Goal: Find contact information: Find contact information

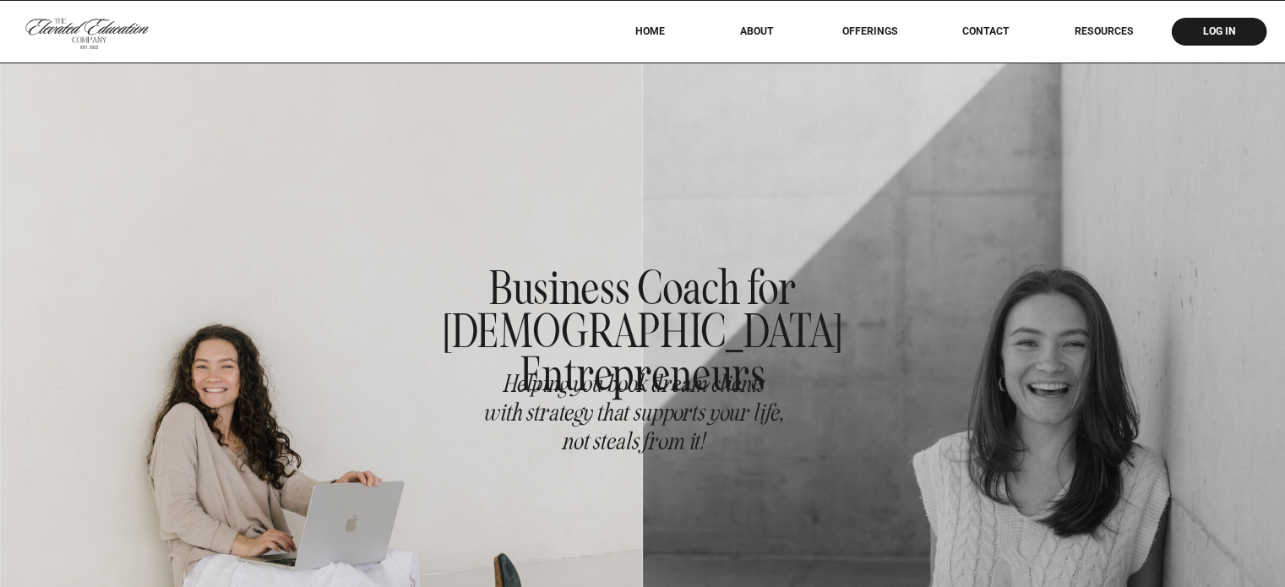
click at [971, 33] on nav "Contact" at bounding box center [986, 31] width 74 height 13
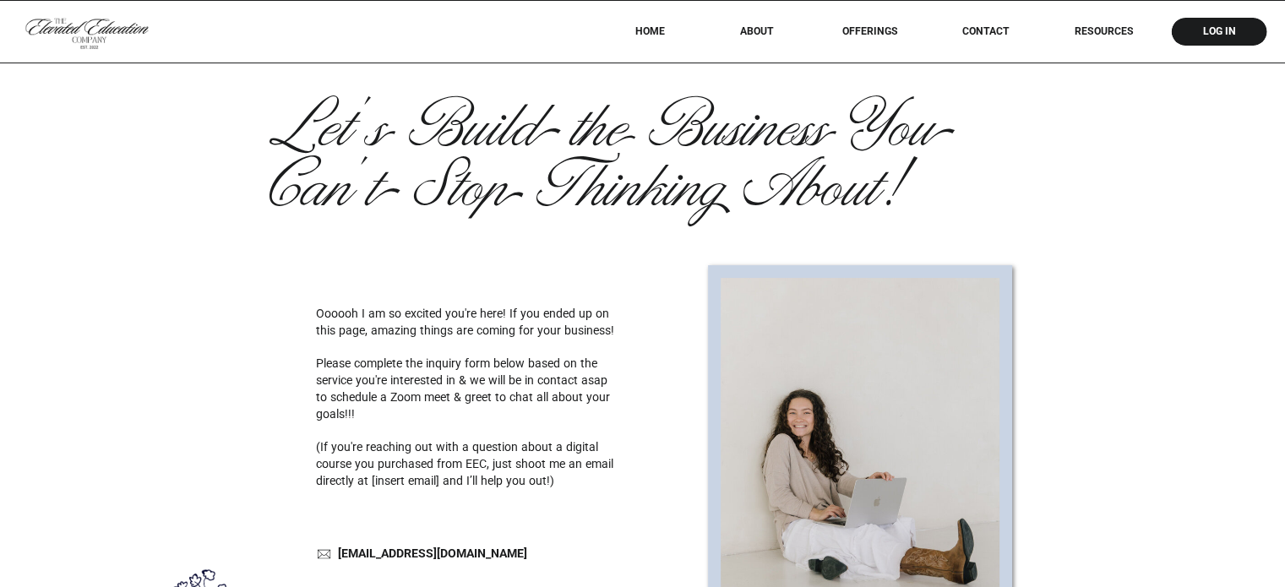
click at [761, 29] on nav "About" at bounding box center [757, 31] width 60 height 13
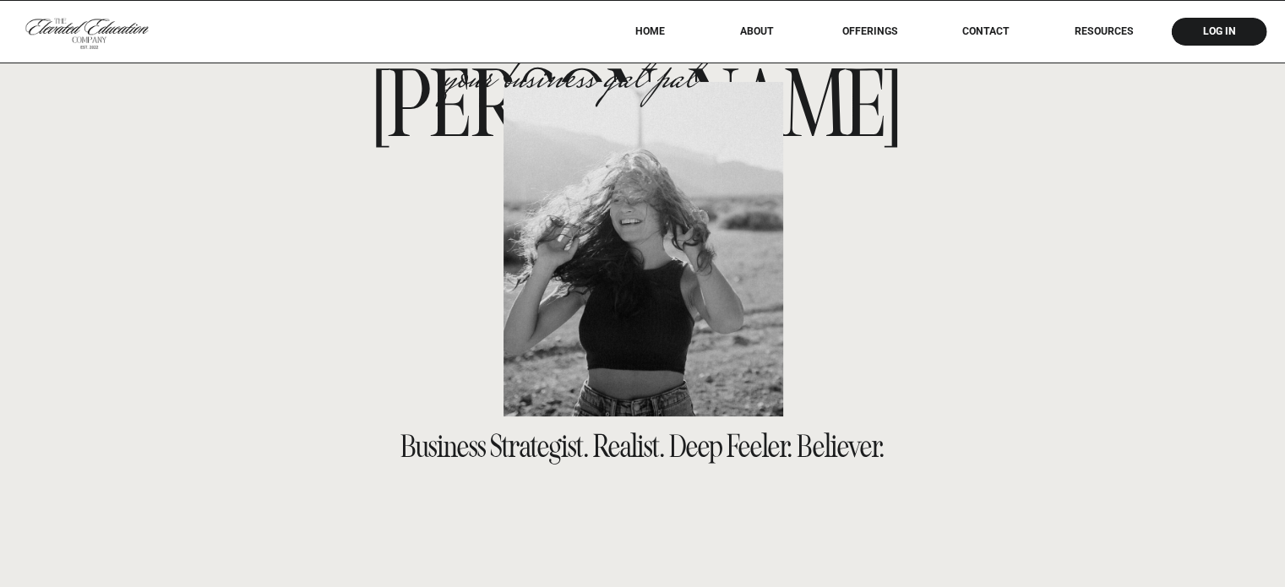
scroll to position [338, 0]
